Goal: Task Accomplishment & Management: Use online tool/utility

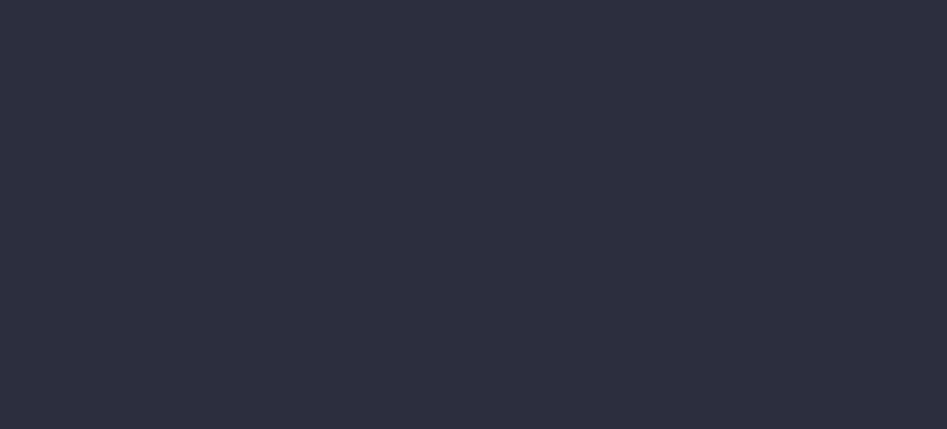
type input "[DATE] - [DATE]"
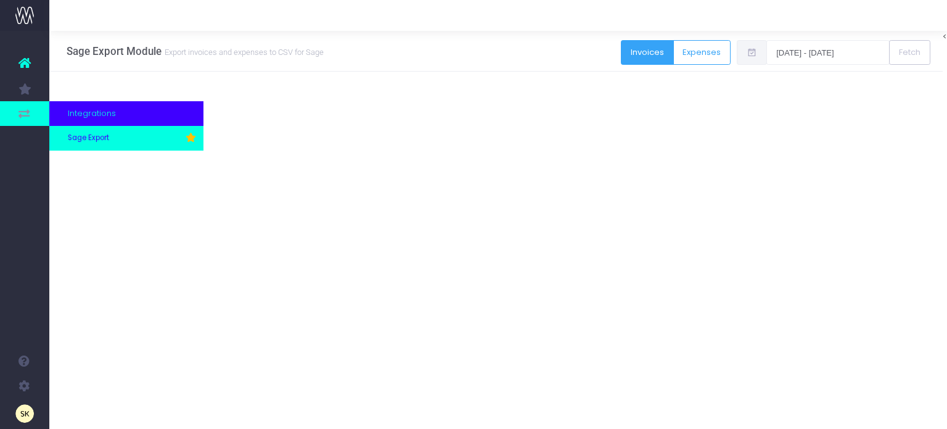
click at [94, 136] on span "Sage Export" at bounding box center [88, 138] width 41 height 11
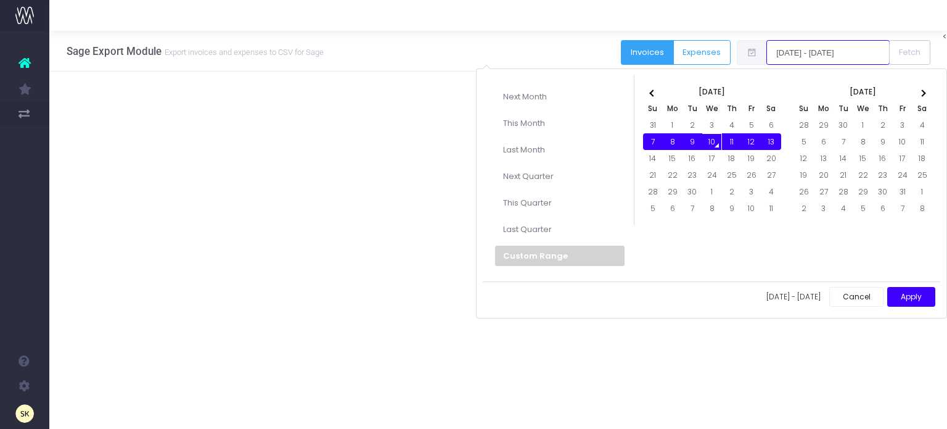
click at [817, 52] on input "[DATE] - [DATE]" at bounding box center [828, 52] width 123 height 25
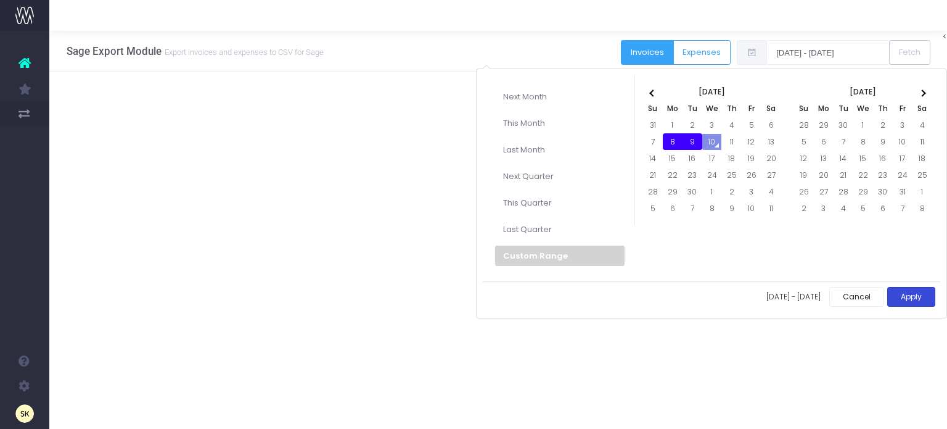
click at [910, 292] on button "Apply" at bounding box center [912, 297] width 48 height 20
type input "[DATE] - [DATE]"
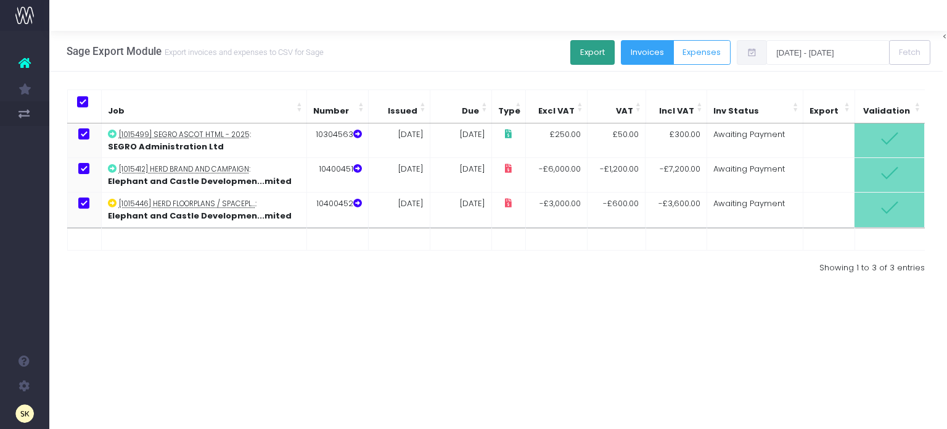
click at [603, 51] on button "Export" at bounding box center [593, 52] width 44 height 25
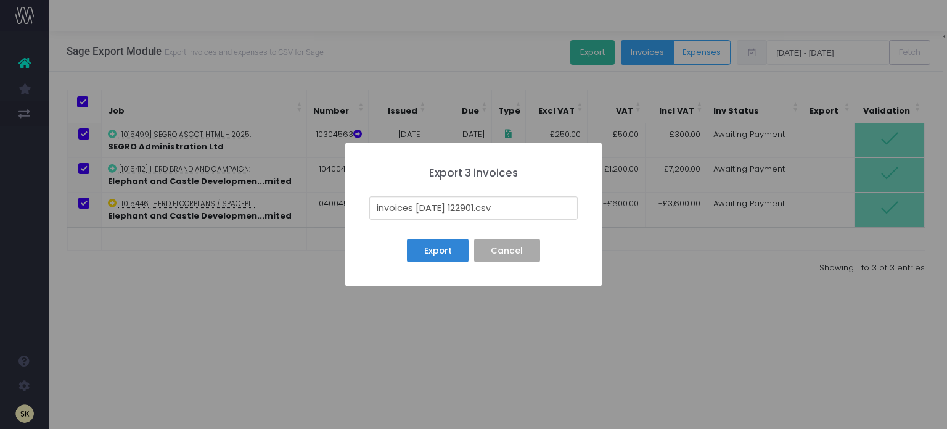
drag, startPoint x: 484, startPoint y: 207, endPoint x: 377, endPoint y: 204, distance: 107.4
click at [377, 204] on input "invoices [DATE] 122901.csv" at bounding box center [473, 207] width 208 height 23
type input "[DATE] and [DATE] Batch _1.csv"
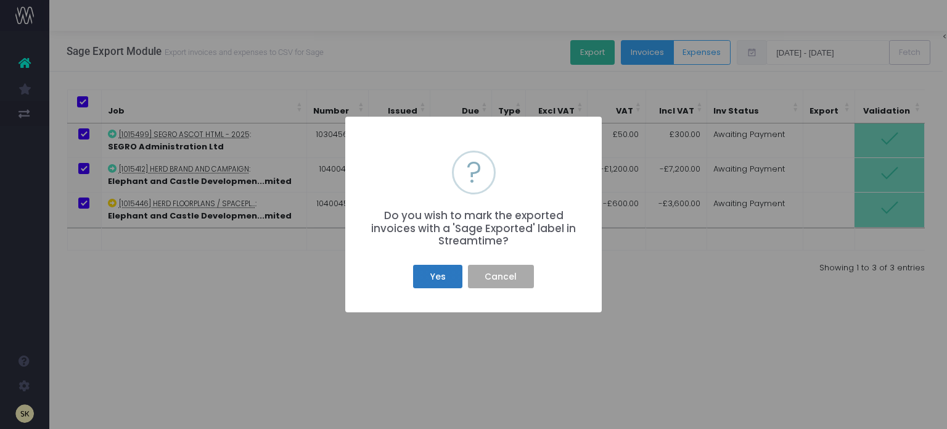
click at [431, 277] on button "Yes" at bounding box center [437, 276] width 49 height 23
